Goal: Check status: Check status

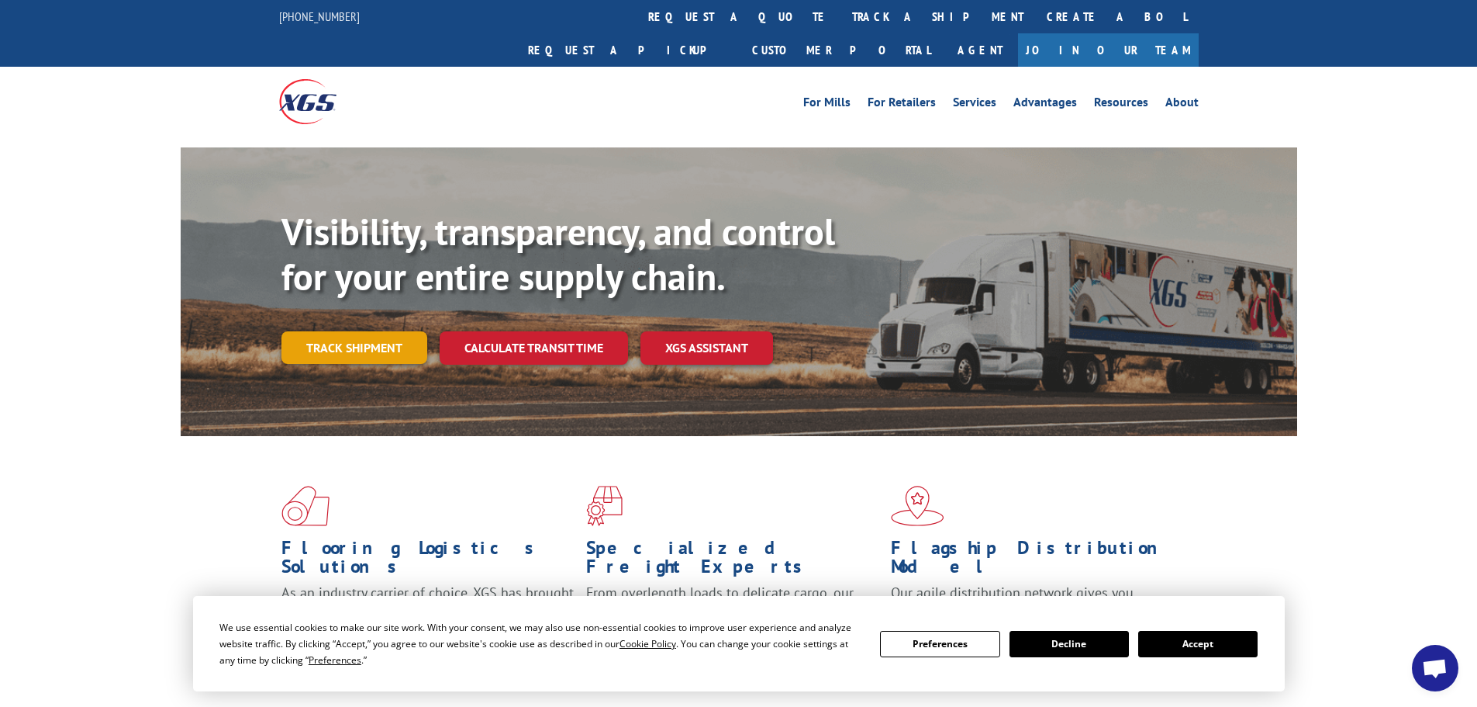
click at [371, 331] on link "Track shipment" at bounding box center [355, 347] width 146 height 33
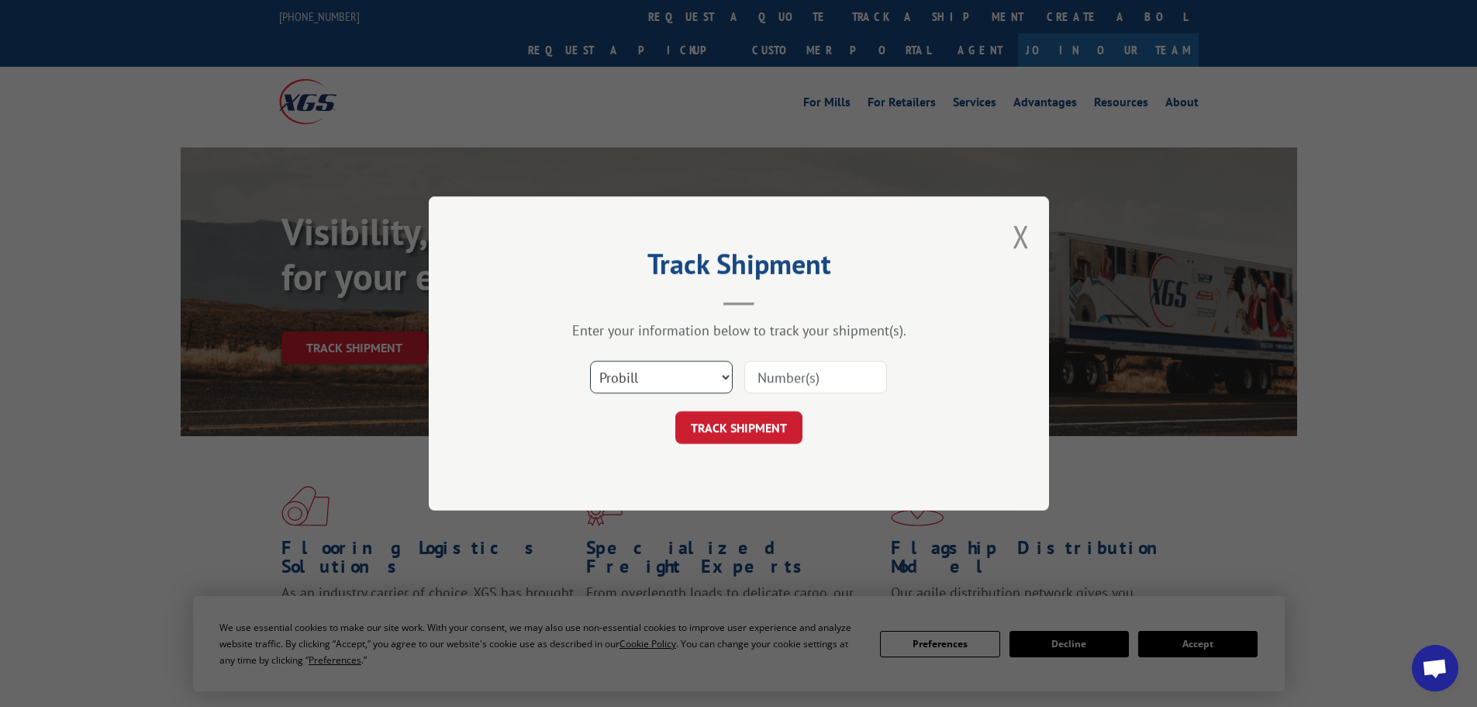
click at [660, 372] on select "Select category... Probill BOL PO" at bounding box center [661, 377] width 143 height 33
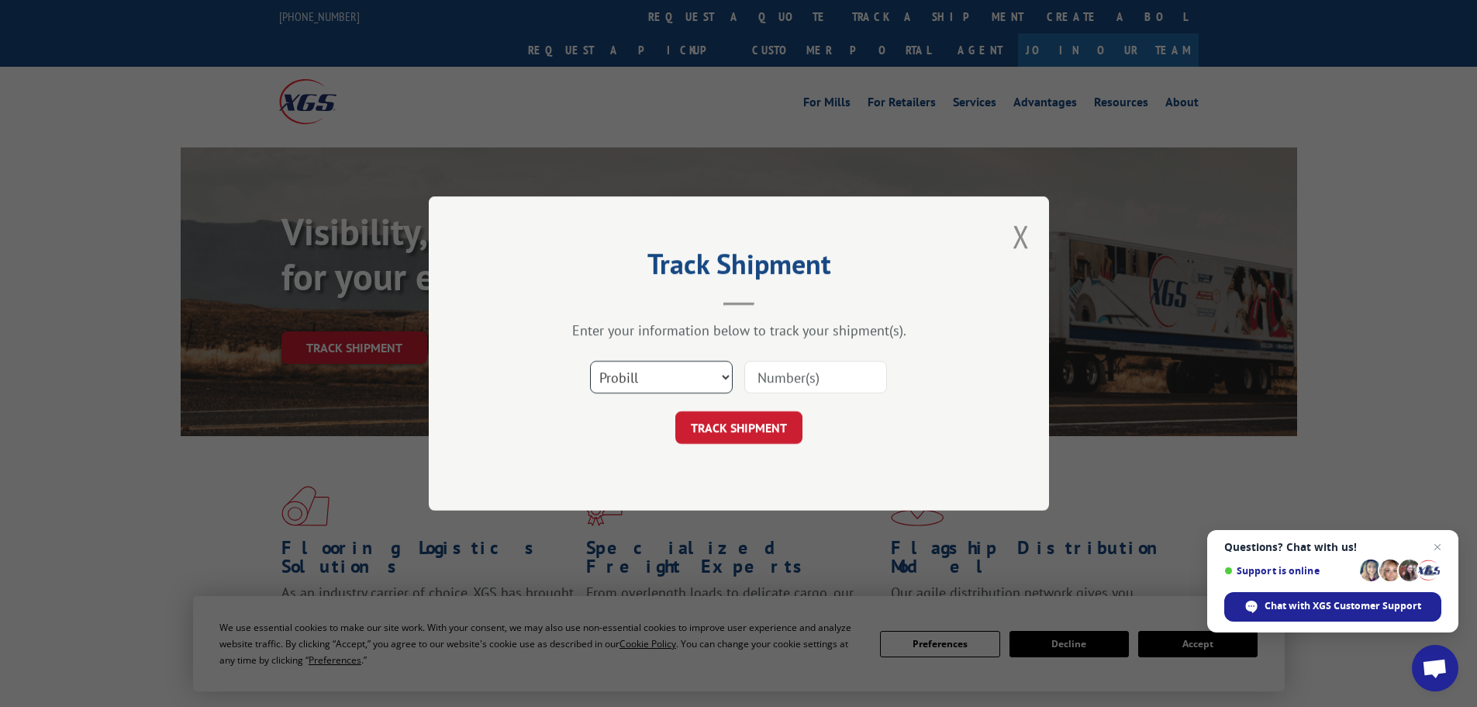
select select "bol"
click at [590, 361] on select "Select category... Probill BOL PO" at bounding box center [661, 377] width 143 height 33
click at [791, 379] on input at bounding box center [816, 377] width 143 height 33
paste input "7039422"
type input "7039422"
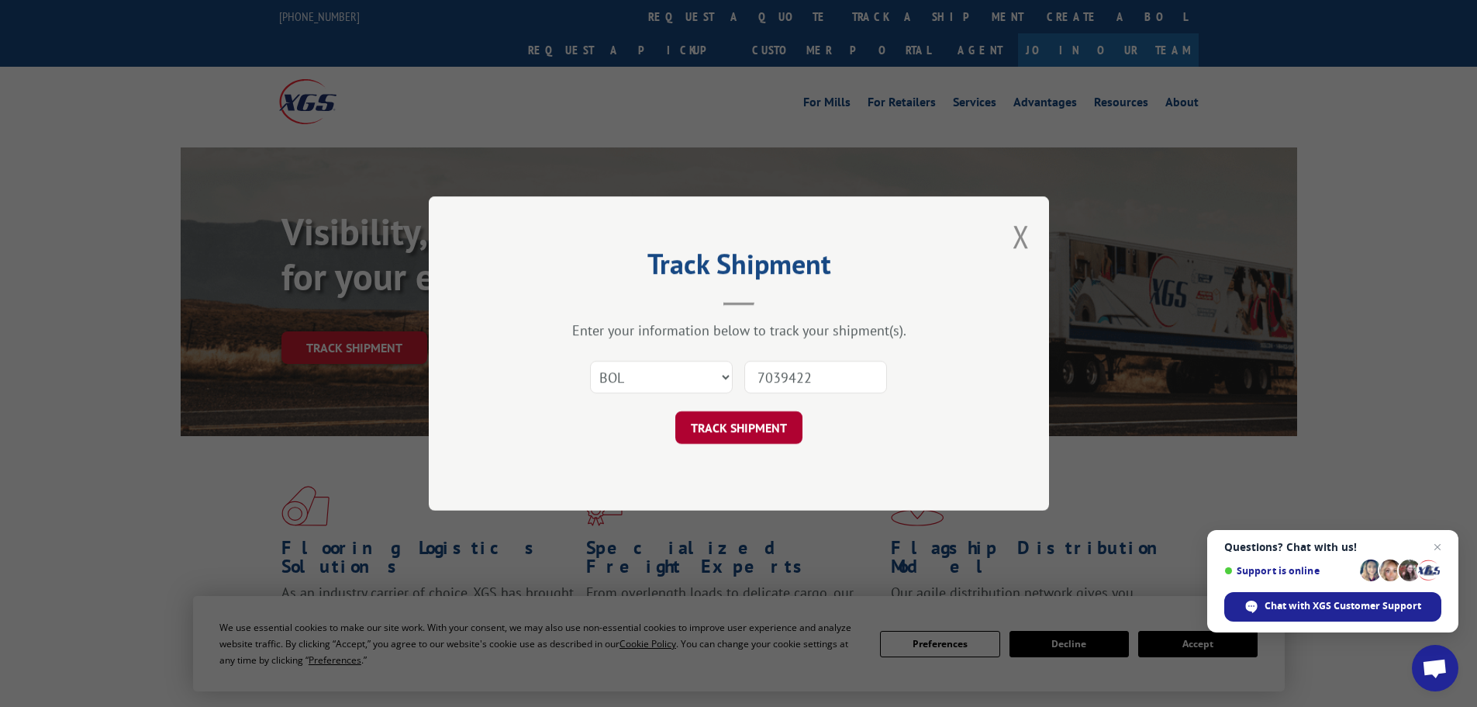
click at [737, 433] on button "TRACK SHIPMENT" at bounding box center [739, 427] width 127 height 33
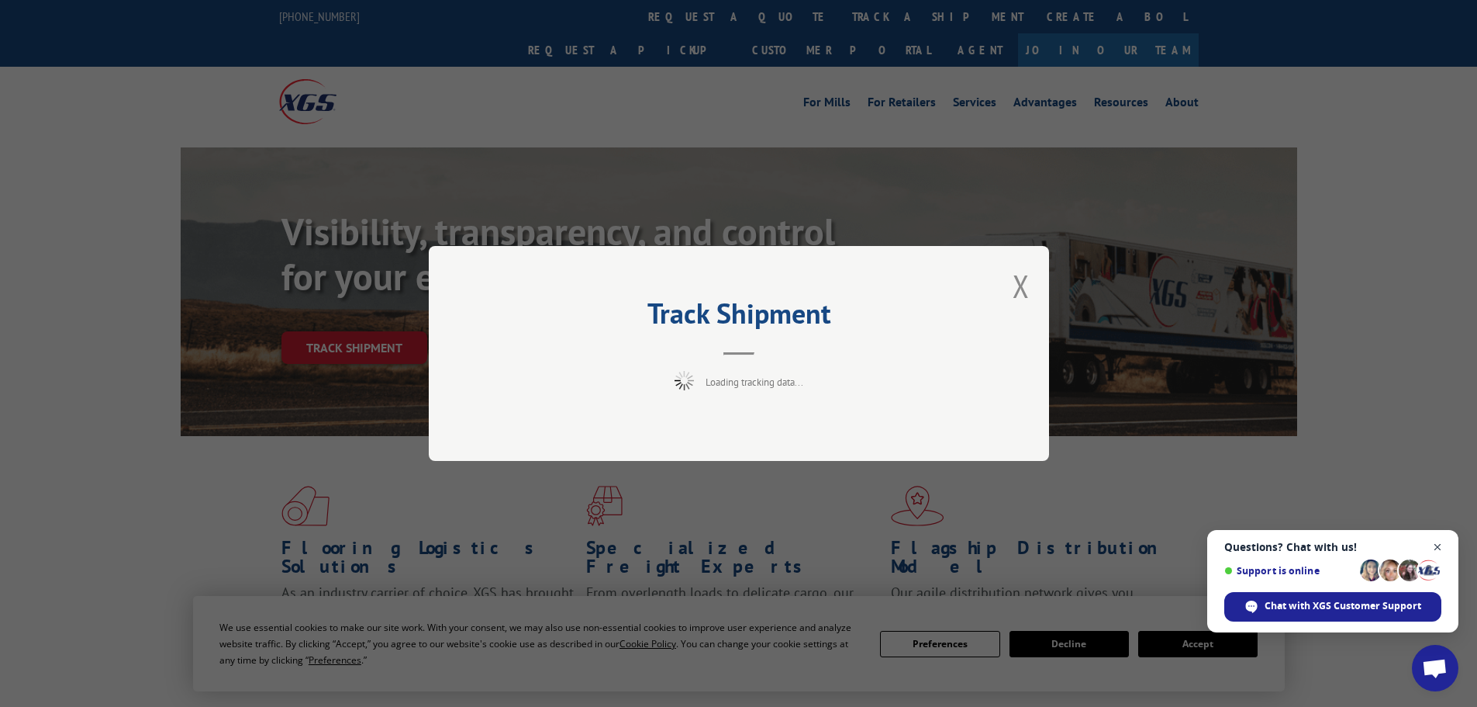
click at [1439, 546] on span "Close chat" at bounding box center [1438, 546] width 19 height 19
